Goal: Transaction & Acquisition: Purchase product/service

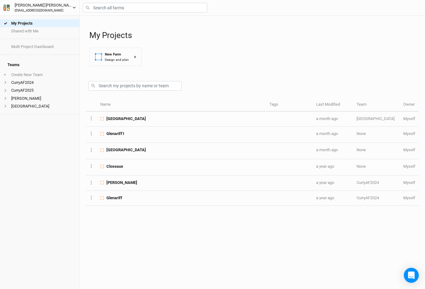
click at [36, 9] on div "[EMAIL_ADDRESS][DOMAIN_NAME]" at bounding box center [44, 10] width 58 height 5
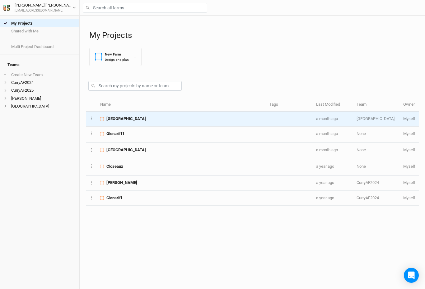
click at [120, 119] on span "[GEOGRAPHIC_DATA]" at bounding box center [126, 119] width 40 height 6
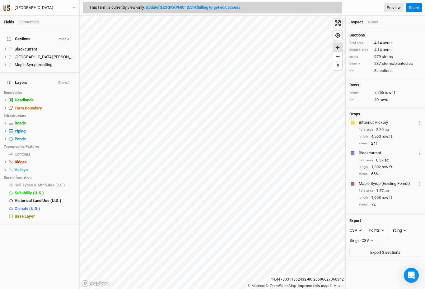
click at [325, 49] on span "Zoom in" at bounding box center [337, 47] width 9 height 9
click at [190, 7] on link "Update Pretty River Farm billing to get edit access" at bounding box center [193, 7] width 95 height 5
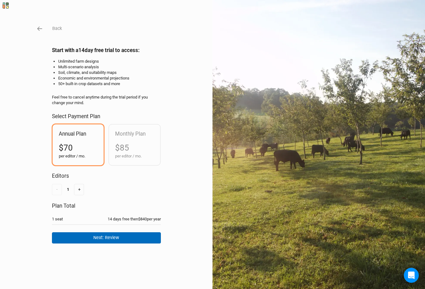
click at [111, 235] on button "Next: Review" at bounding box center [106, 237] width 109 height 11
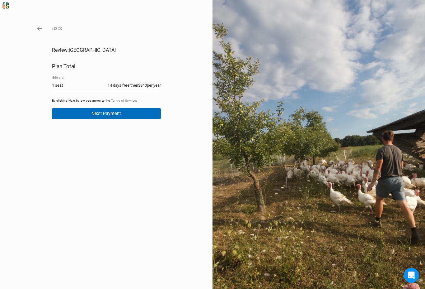
click at [111, 112] on button "Next: Payment" at bounding box center [106, 113] width 109 height 11
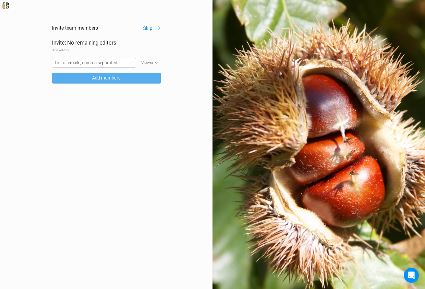
click at [150, 28] on button "Skip" at bounding box center [152, 28] width 18 height 7
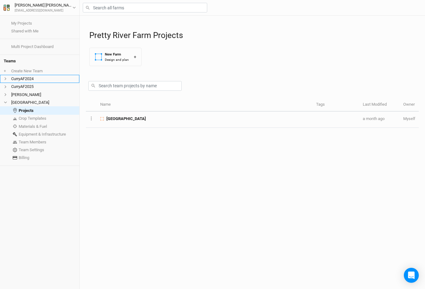
click at [20, 77] on li "CurryAF2024" at bounding box center [39, 79] width 79 height 8
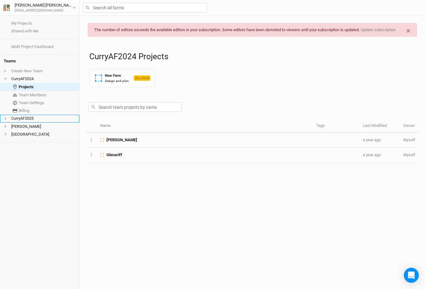
click at [28, 115] on li "CurryAF2025" at bounding box center [39, 119] width 79 height 8
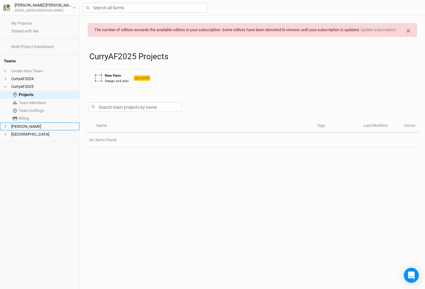
click at [26, 125] on li "[PERSON_NAME]" at bounding box center [39, 126] width 79 height 8
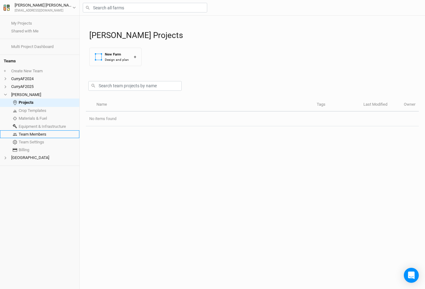
click at [36, 132] on link "Team Members" at bounding box center [39, 134] width 79 height 8
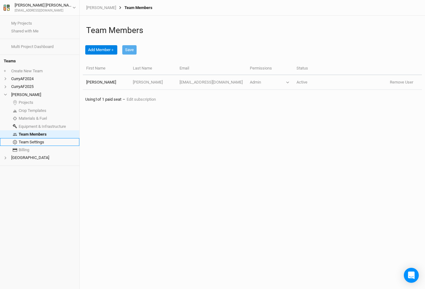
click at [33, 140] on link "Team Settings" at bounding box center [39, 142] width 79 height 8
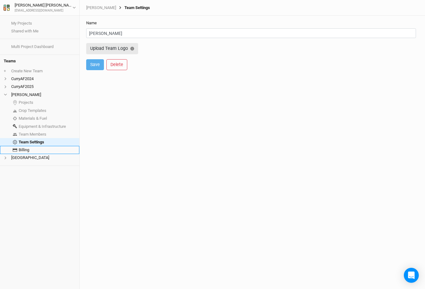
click at [21, 147] on link "Billing" at bounding box center [39, 150] width 79 height 8
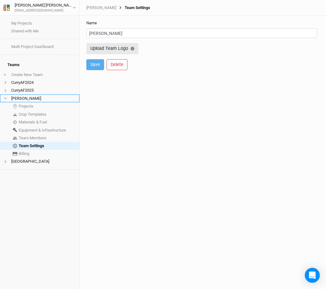
click at [29, 94] on li "[PERSON_NAME]" at bounding box center [39, 98] width 79 height 8
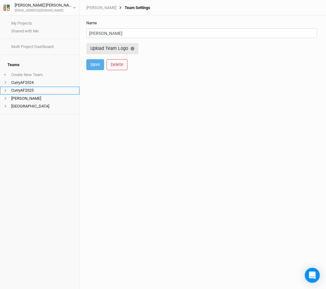
click at [5, 89] on icon at bounding box center [5, 90] width 3 height 3
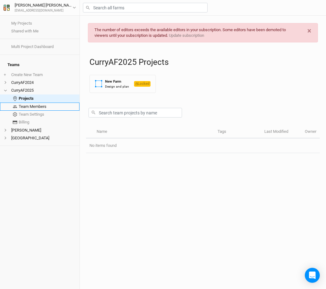
click at [31, 102] on link "Team Members" at bounding box center [39, 106] width 79 height 8
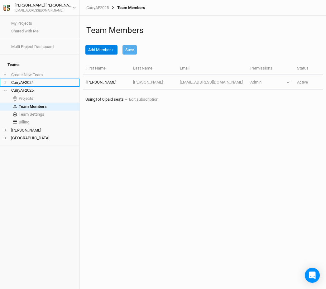
click at [6, 81] on icon at bounding box center [6, 82] width 2 height 3
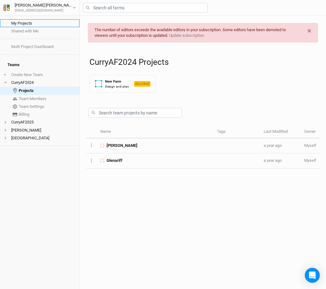
click at [19, 23] on link "My Projects" at bounding box center [39, 23] width 79 height 8
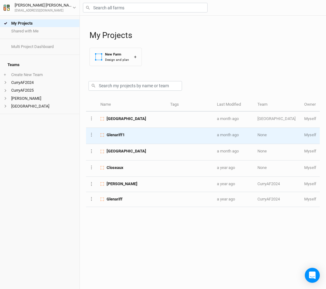
click at [113, 134] on span "Glenariff1" at bounding box center [115, 135] width 18 height 6
